Goal: Task Accomplishment & Management: Use online tool/utility

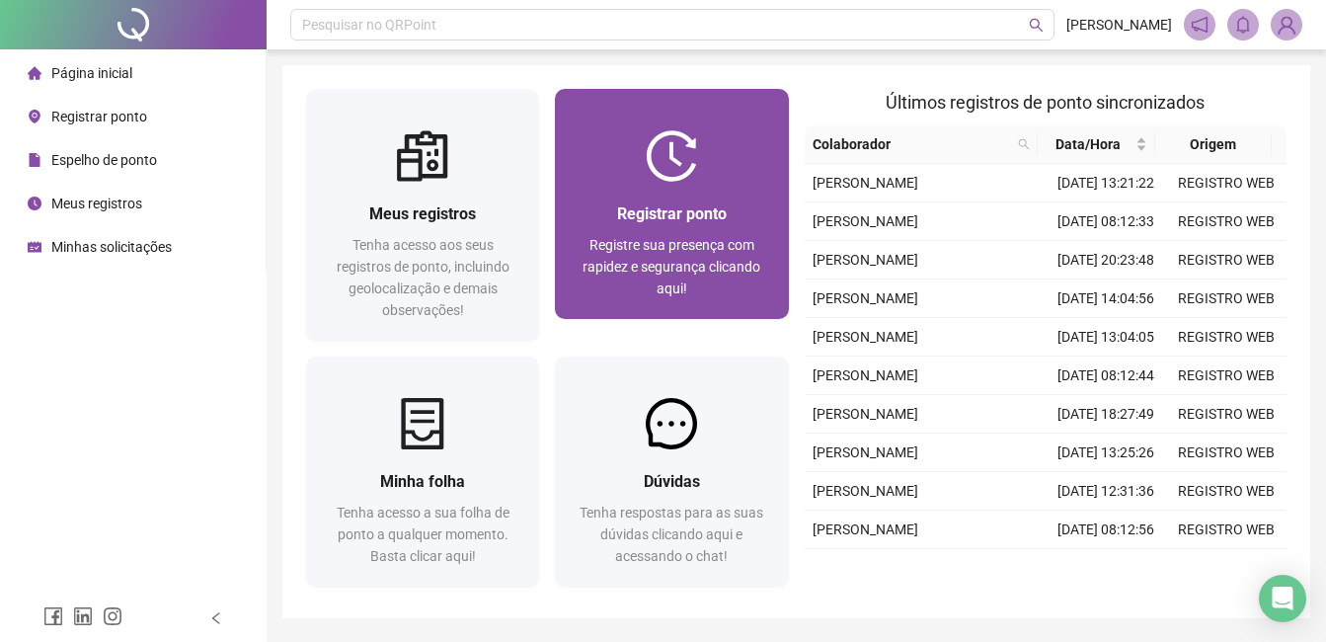
click at [646, 163] on img at bounding box center [671, 155] width 51 height 51
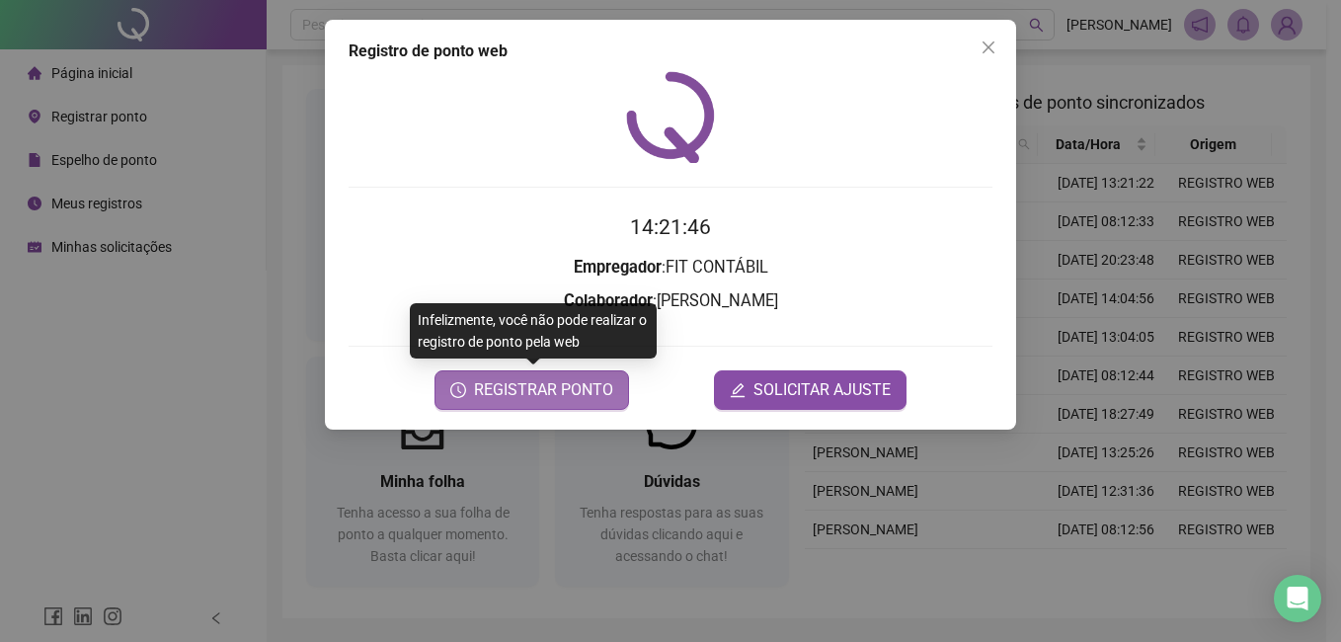
click at [603, 384] on span "REGISTRAR PONTO" at bounding box center [543, 390] width 139 height 24
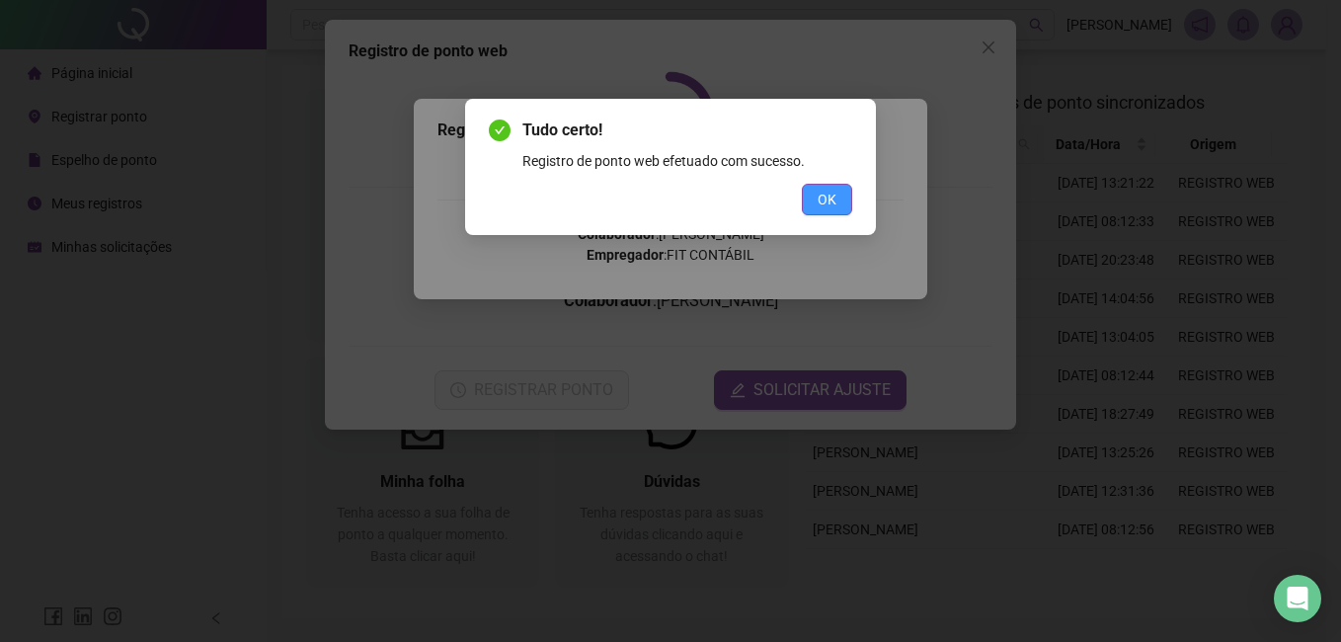
click at [851, 193] on button "OK" at bounding box center [827, 200] width 50 height 32
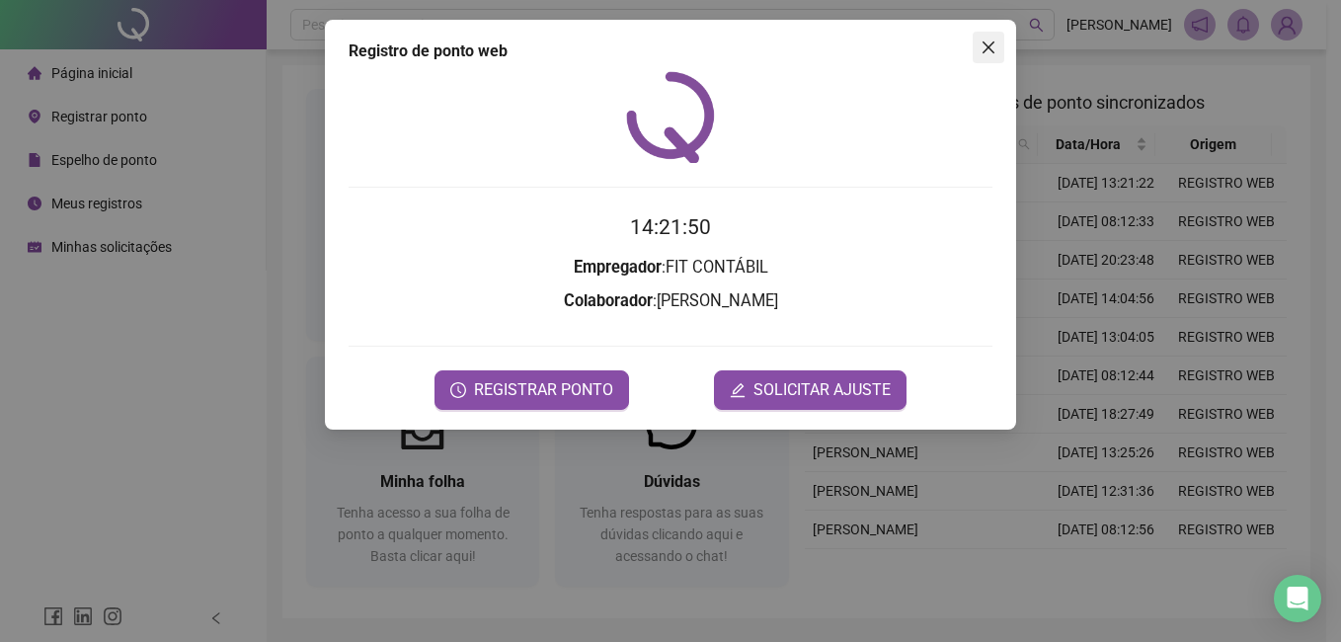
click at [994, 41] on icon "close" at bounding box center [988, 47] width 16 height 16
